Goal: Find specific page/section: Find specific page/section

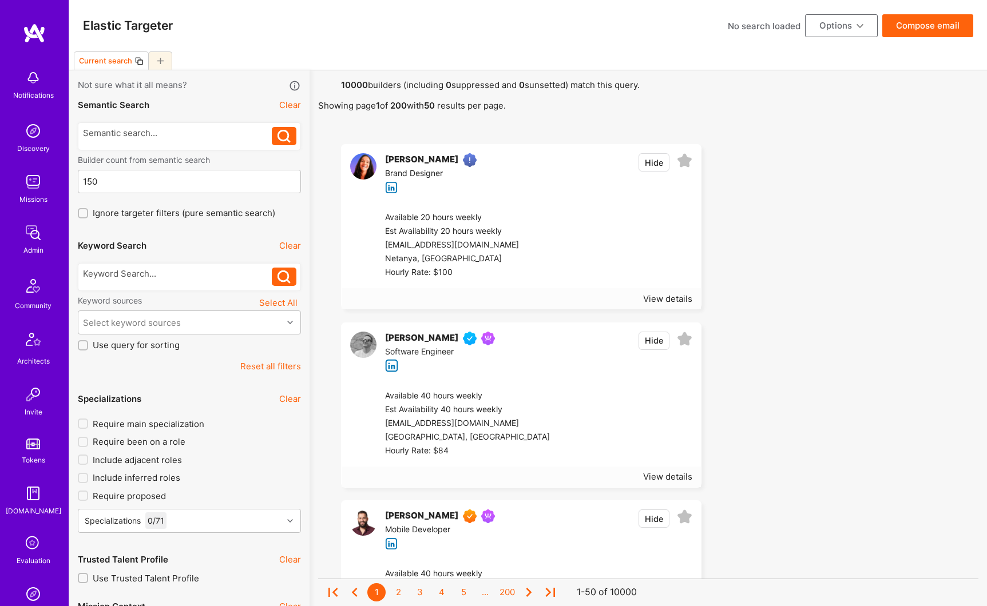
scroll to position [264, 0]
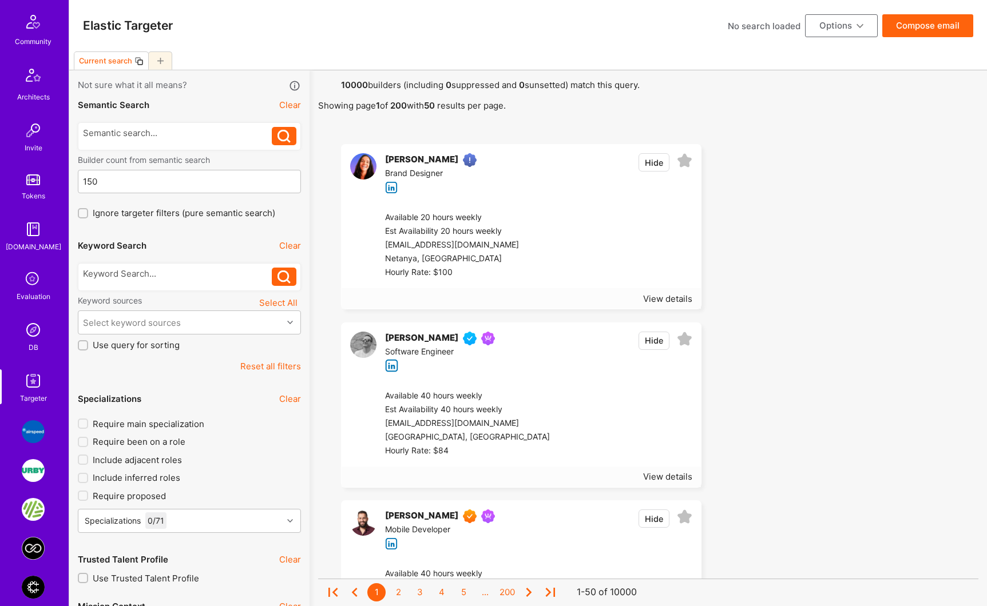
click at [29, 333] on img at bounding box center [33, 330] width 23 height 23
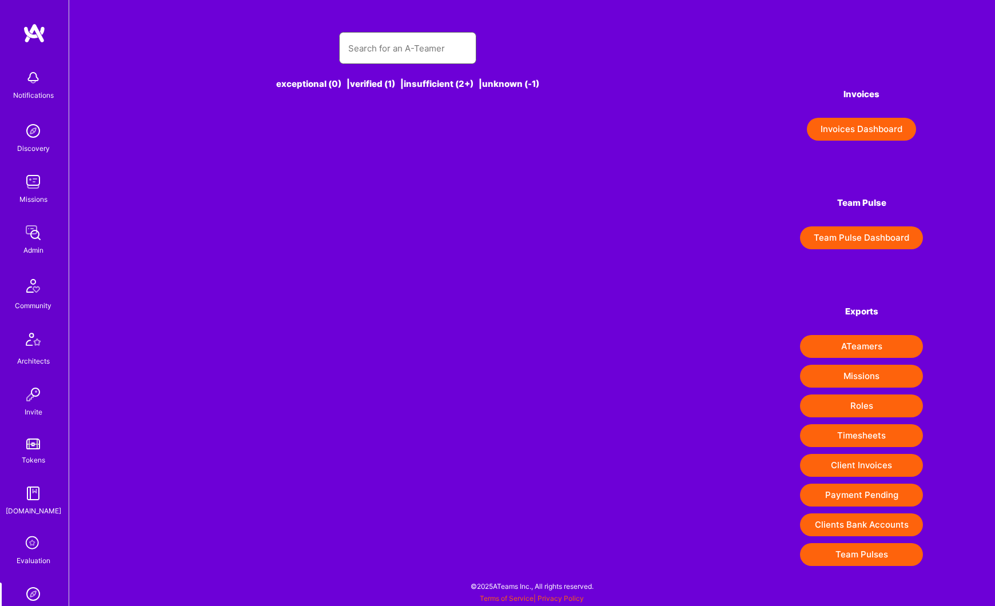
click at [400, 34] on input "text" at bounding box center [407, 48] width 119 height 29
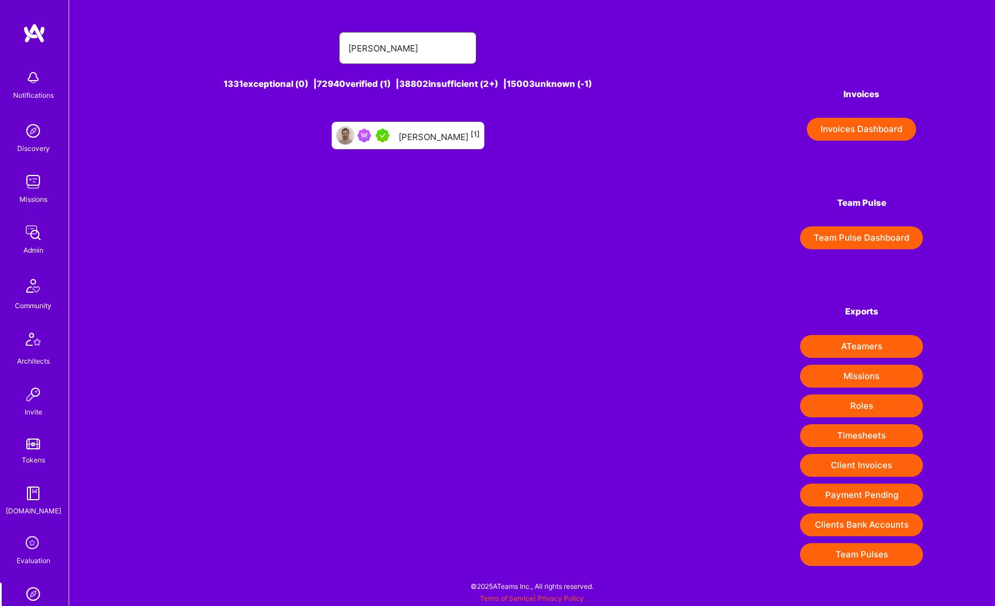
type input "[PERSON_NAME]"
click at [422, 140] on div "[PERSON_NAME] [1]" at bounding box center [439, 135] width 81 height 15
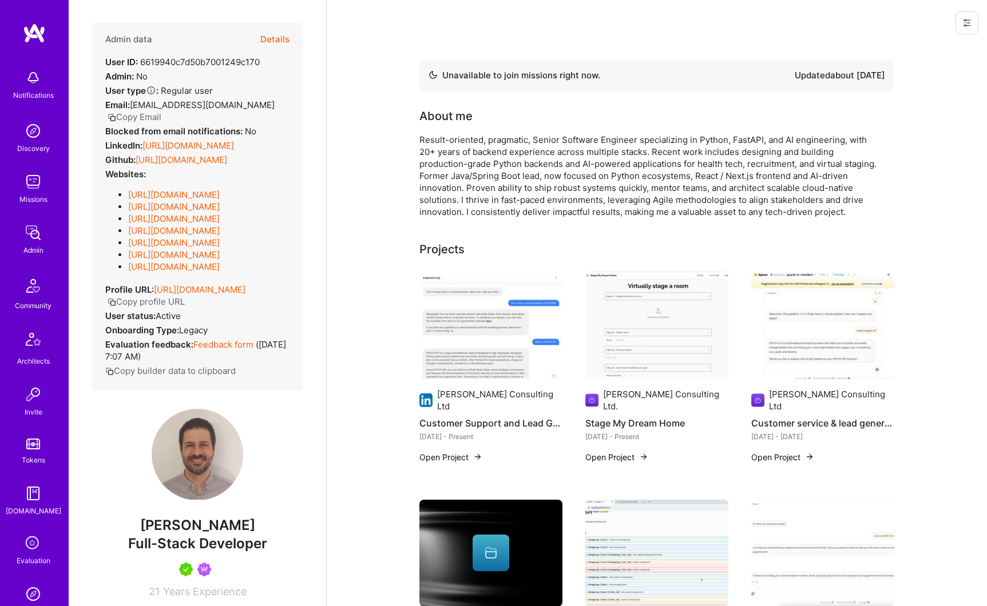
click at [216, 148] on link "[URL][DOMAIN_NAME]" at bounding box center [188, 145] width 92 height 11
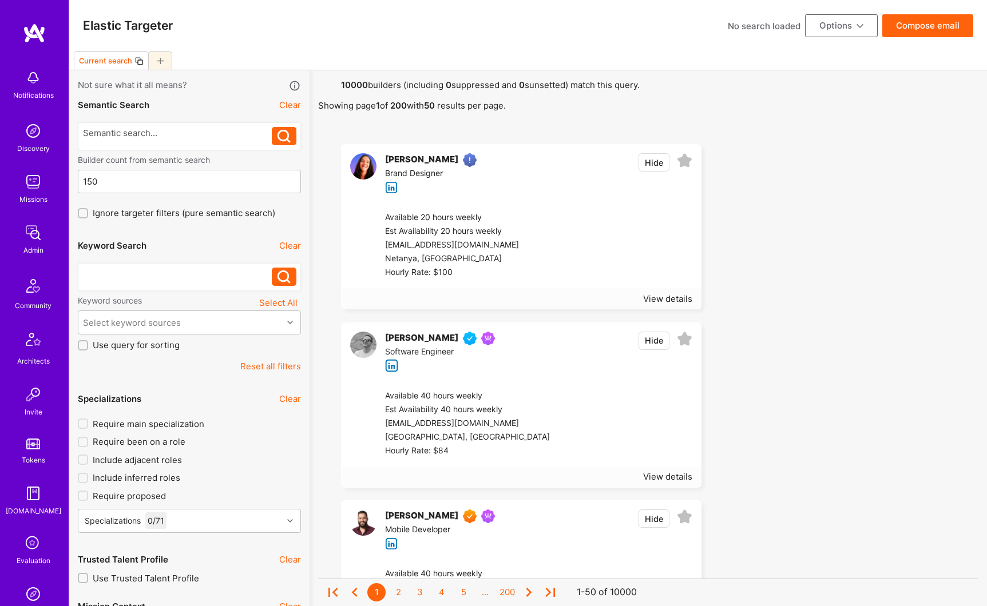
scroll to position [166, 0]
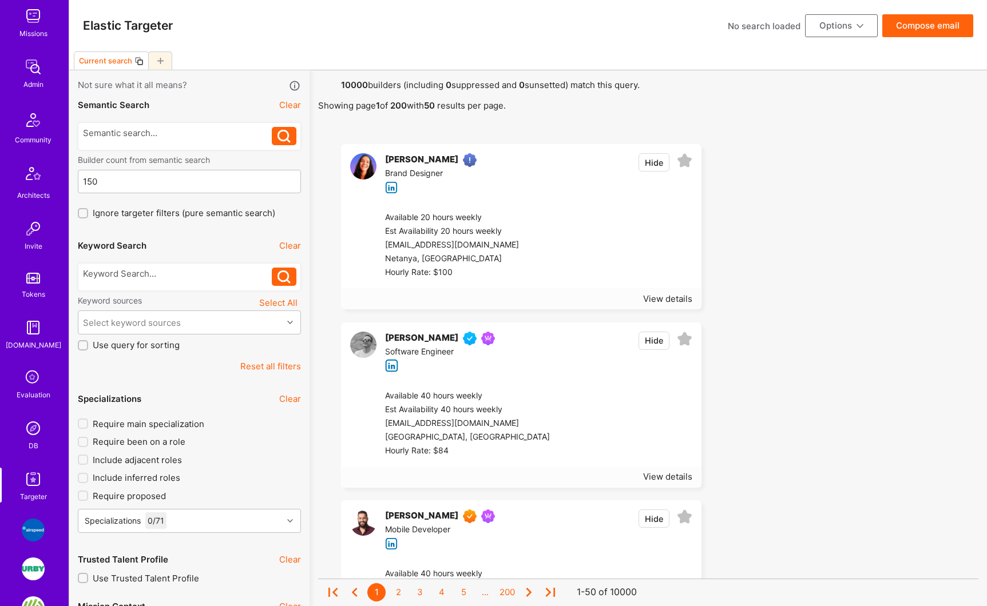
click at [31, 425] on img at bounding box center [33, 428] width 23 height 23
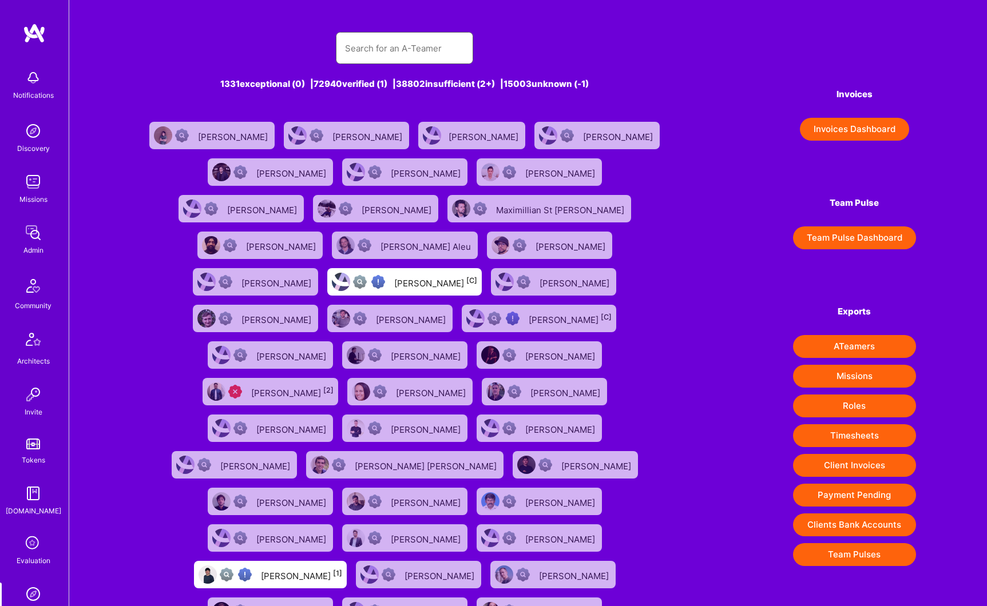
click at [374, 50] on input "text" at bounding box center [404, 48] width 119 height 29
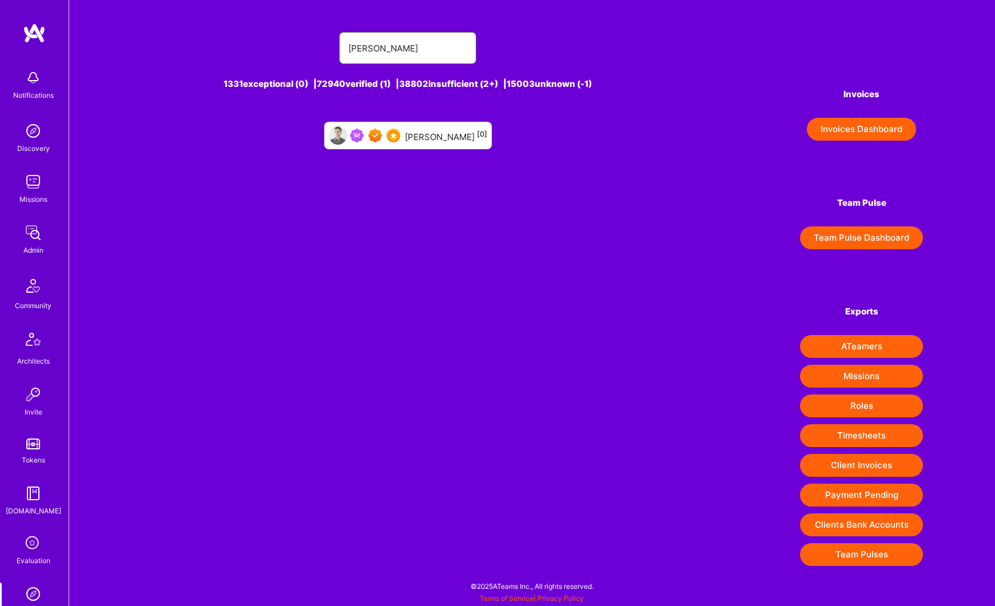
type input "[PERSON_NAME]"
click at [414, 142] on div "[PERSON_NAME] [0]" at bounding box center [408, 135] width 168 height 27
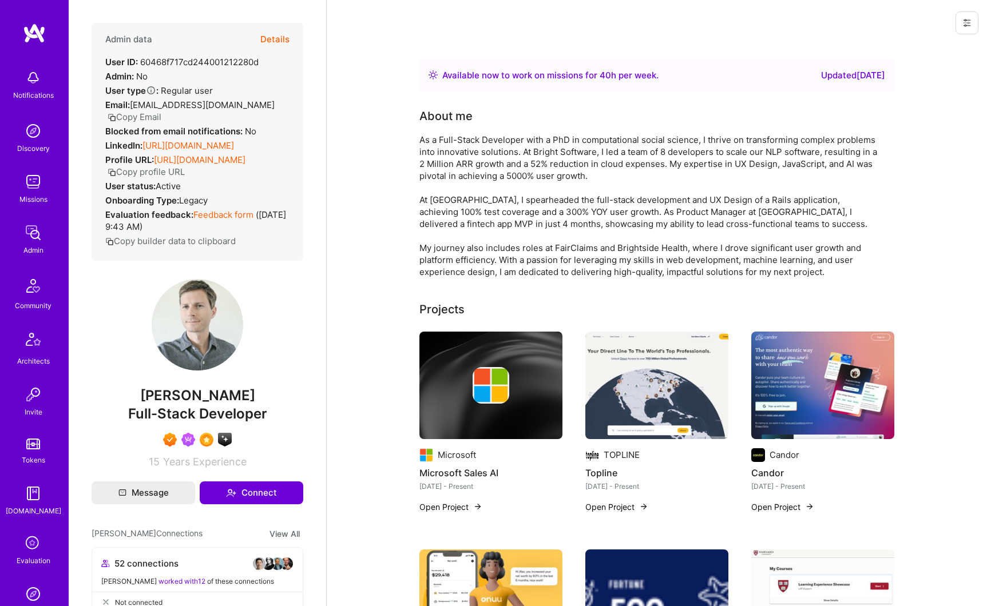
click at [201, 148] on link "[URL][DOMAIN_NAME]" at bounding box center [188, 145] width 92 height 11
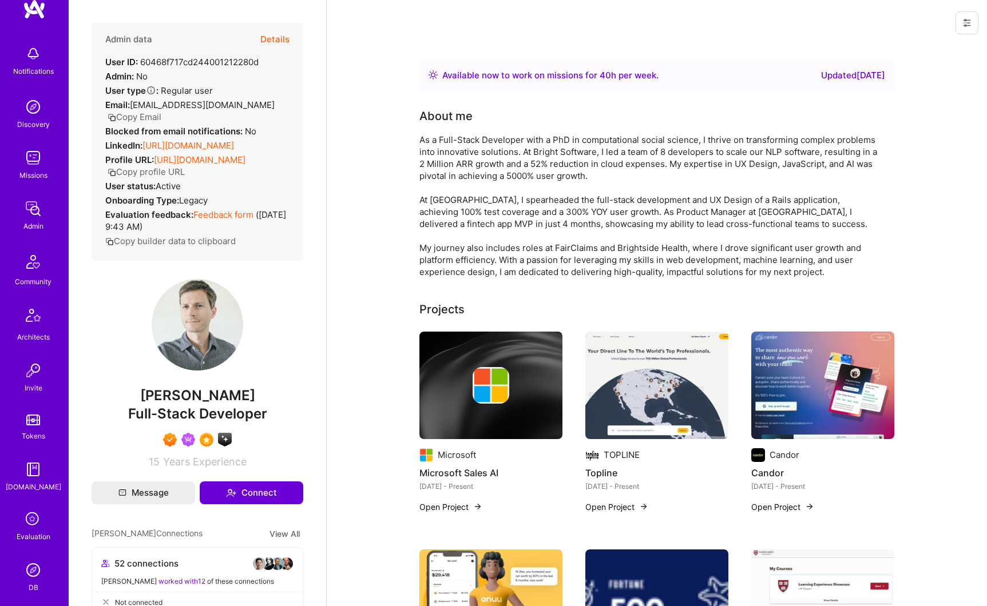
scroll to position [138, 0]
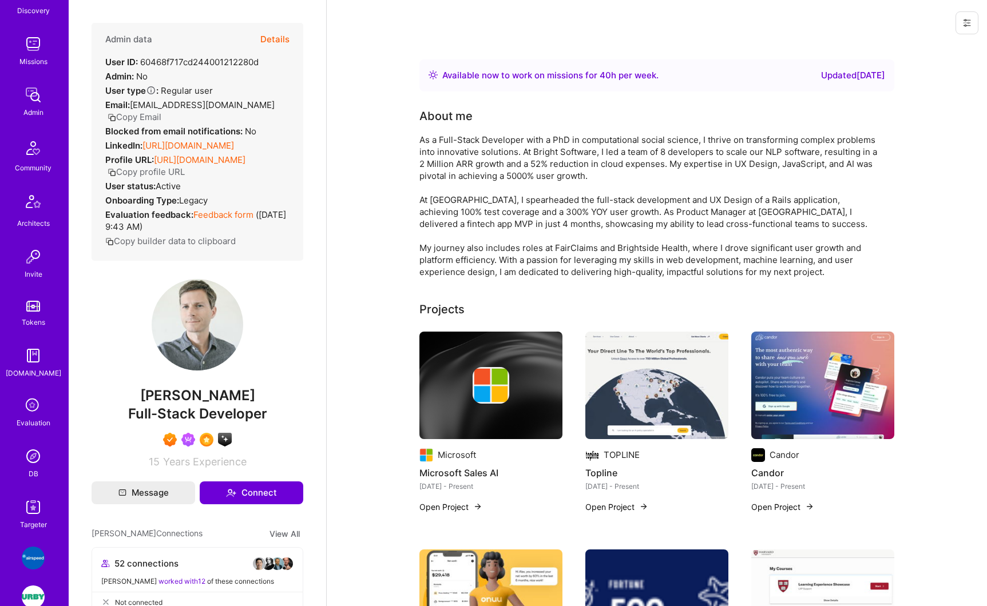
click at [27, 458] on img at bounding box center [33, 456] width 23 height 23
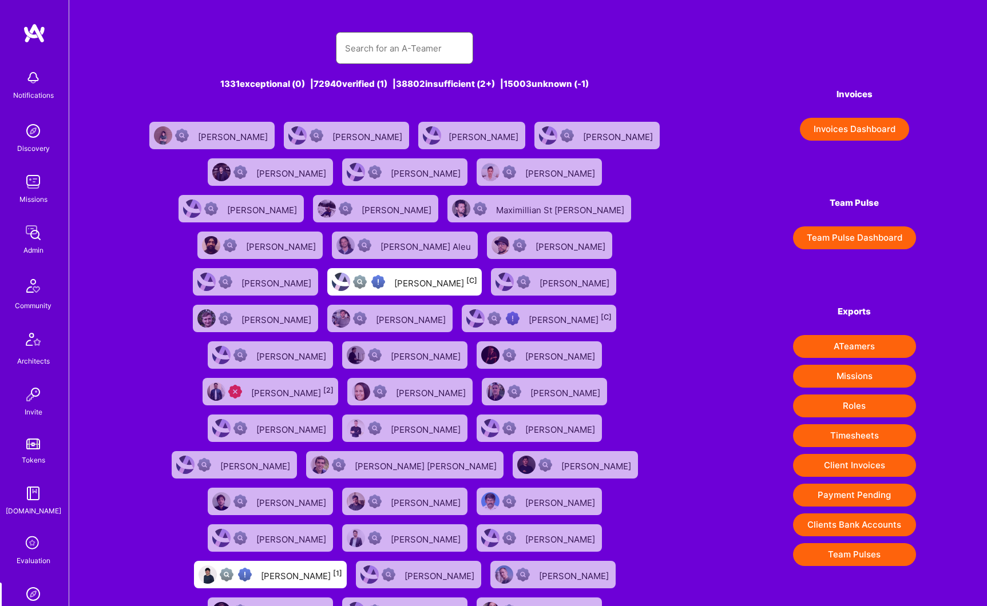
click at [376, 46] on input "text" at bounding box center [404, 48] width 119 height 29
paste input "[PERSON_NAME]"
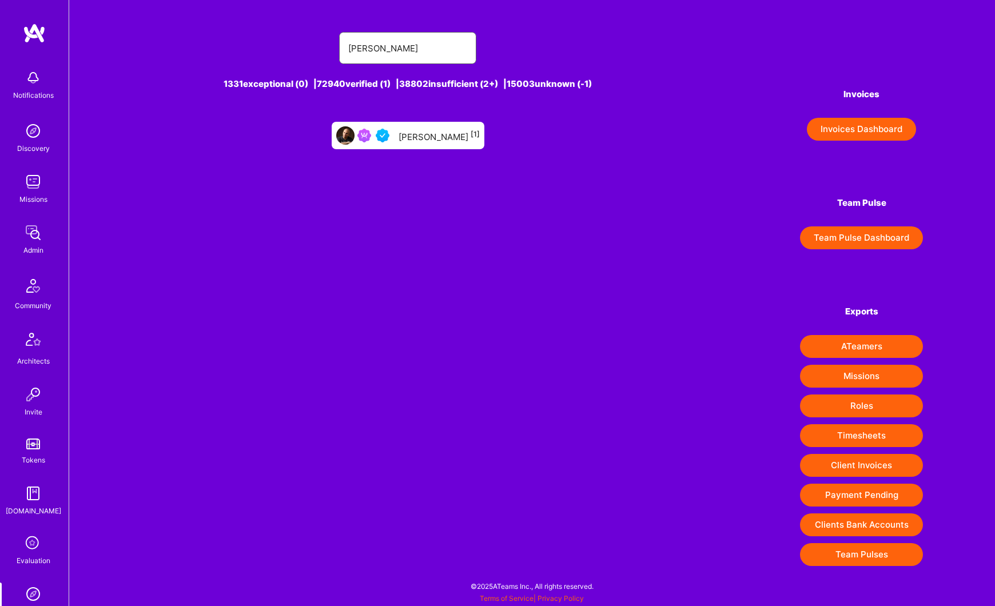
type input "[PERSON_NAME]"
click at [400, 137] on div "[PERSON_NAME] [1]" at bounding box center [439, 135] width 81 height 15
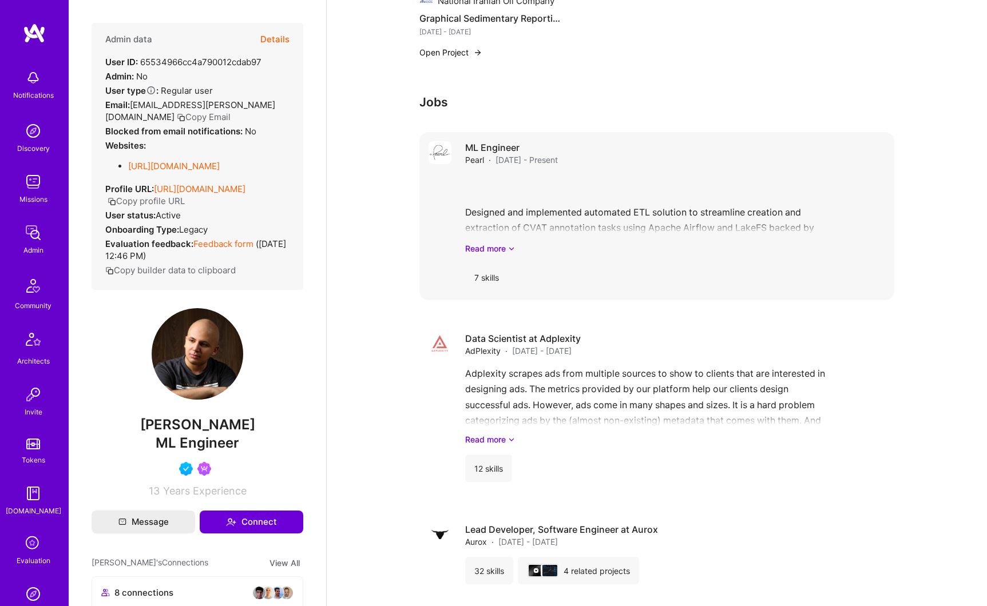
scroll to position [1209, 0]
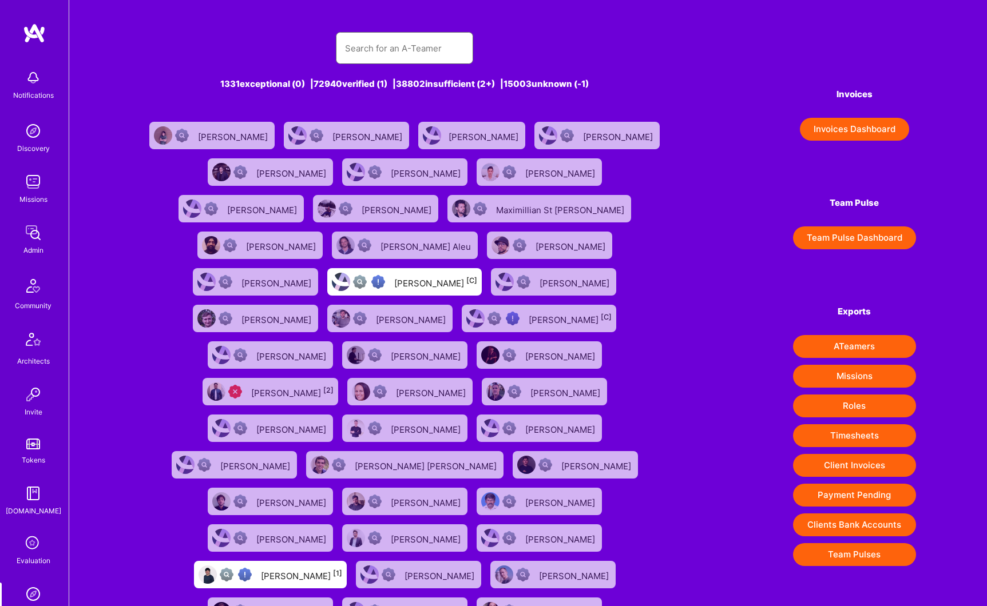
click at [400, 50] on input "text" at bounding box center [404, 48] width 119 height 29
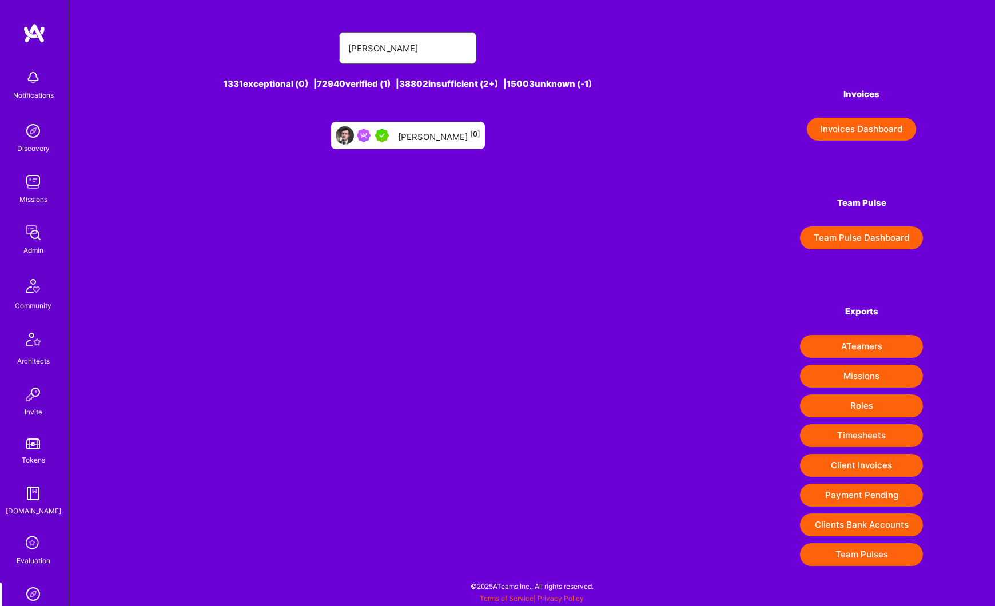
type input "[PERSON_NAME]"
click at [441, 132] on div "[PERSON_NAME] [0]" at bounding box center [439, 135] width 82 height 15
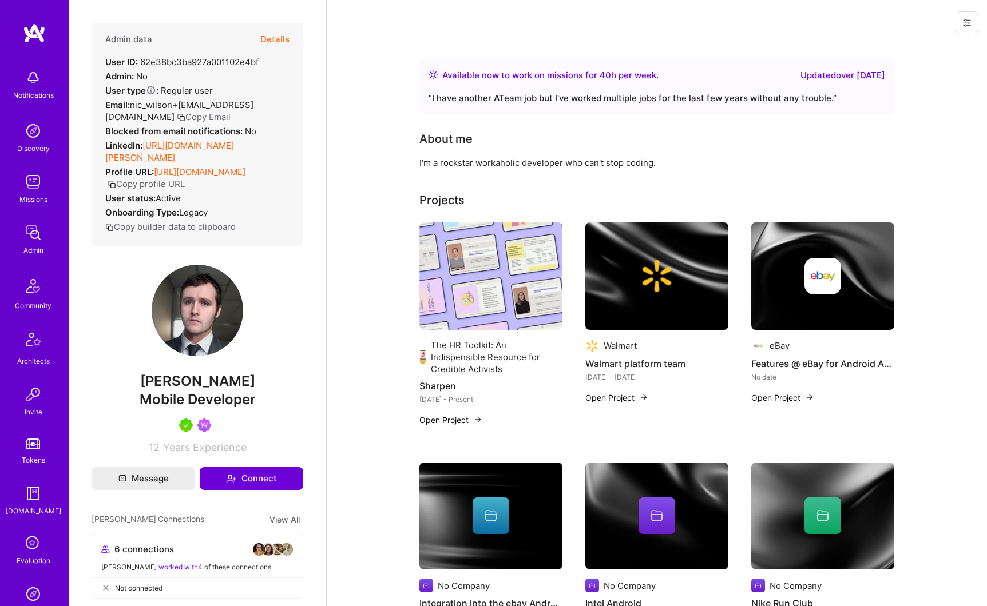
click at [190, 145] on link "[URL][DOMAIN_NAME][PERSON_NAME]" at bounding box center [169, 151] width 129 height 23
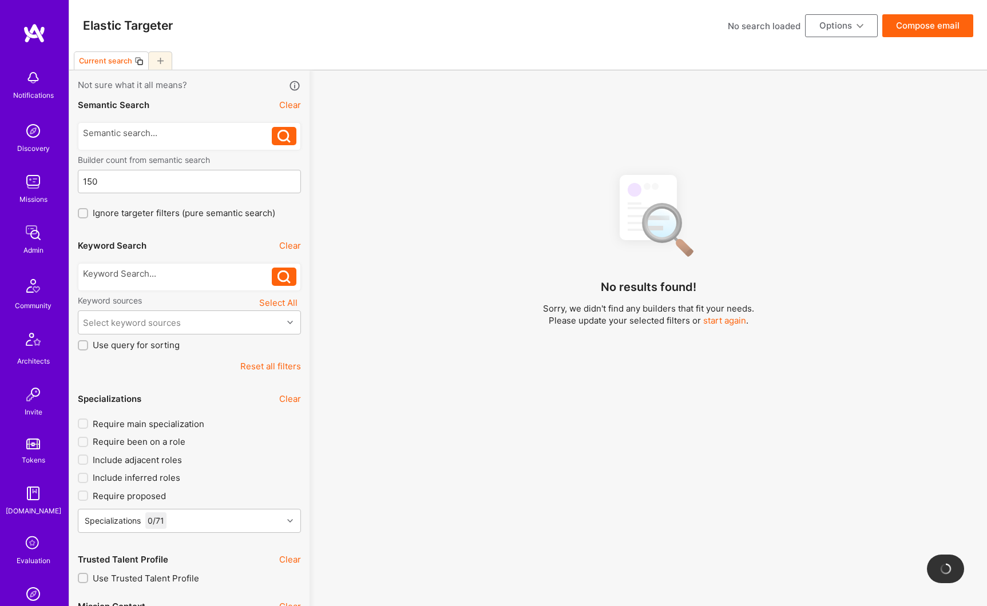
click at [30, 240] on img at bounding box center [33, 232] width 23 height 23
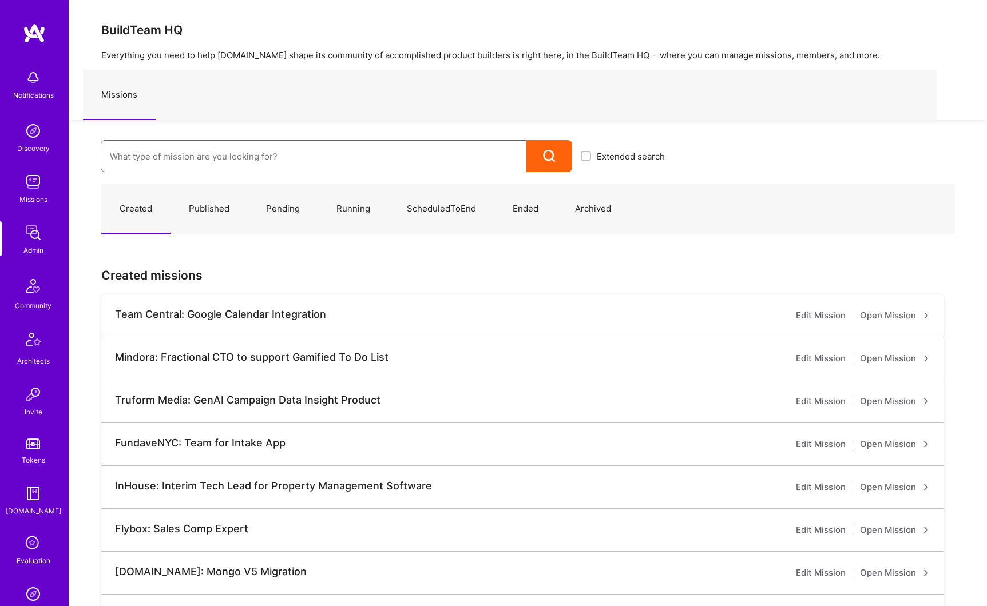
click at [201, 162] on input at bounding box center [313, 156] width 407 height 29
type input "luminai"
click at [266, 200] on link "Luminai: QA Engineer ( Published )" at bounding box center [387, 193] width 573 height 29
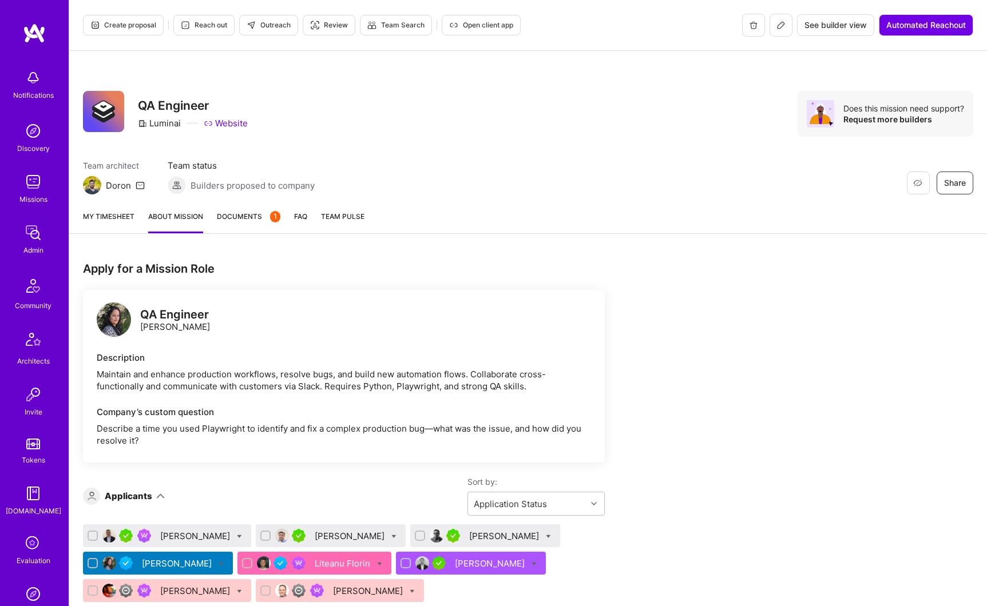
click at [780, 25] on icon at bounding box center [780, 25] width 9 height 9
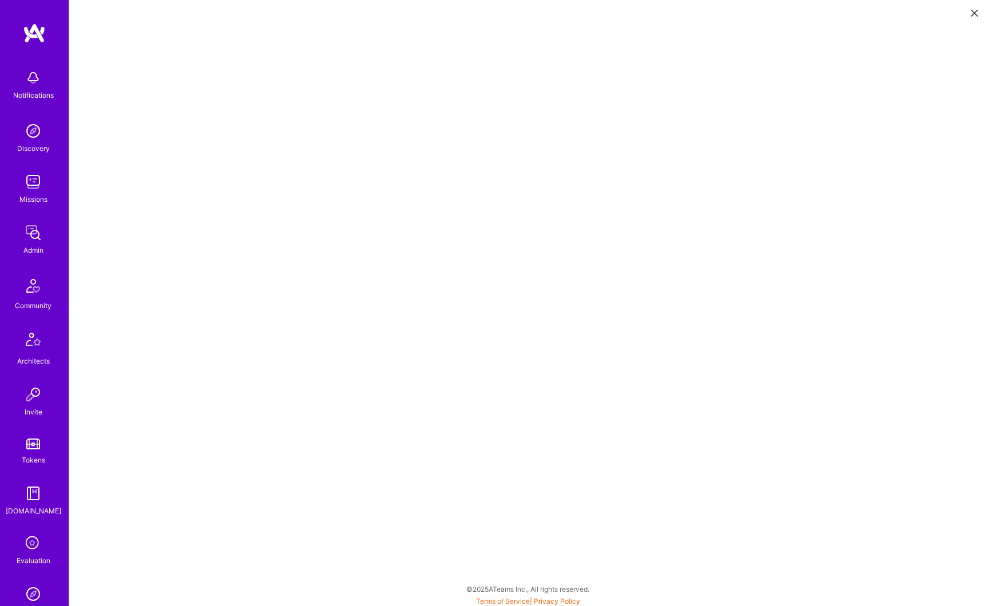
scroll to position [3, 0]
